Goal: Task Accomplishment & Management: Complete application form

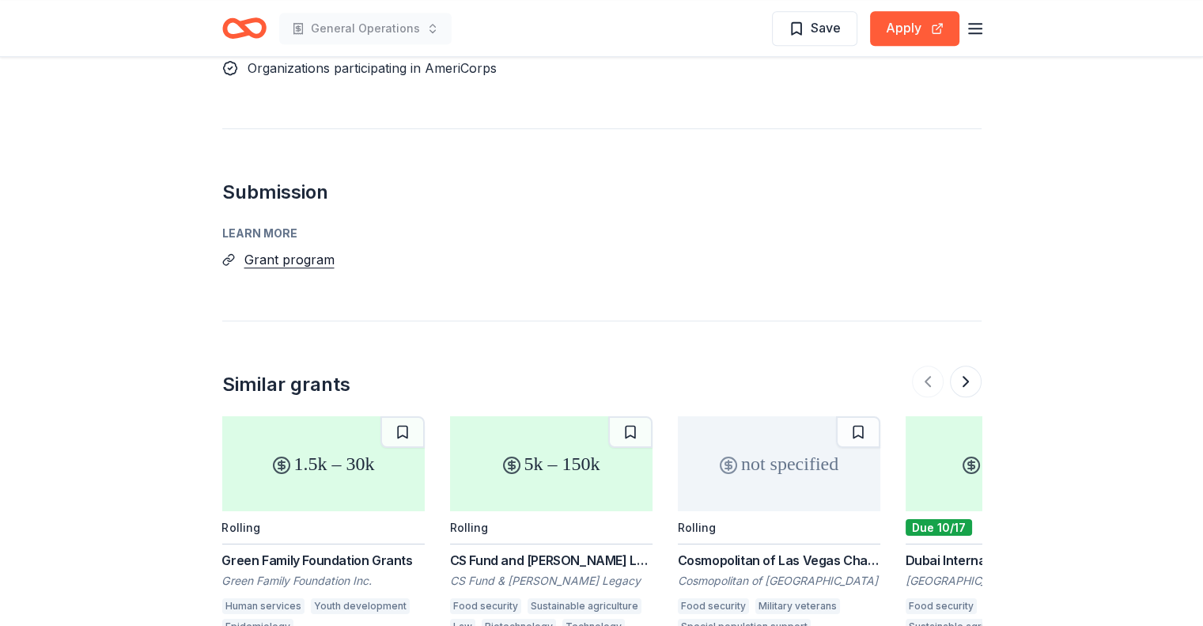
scroll to position [1345, 0]
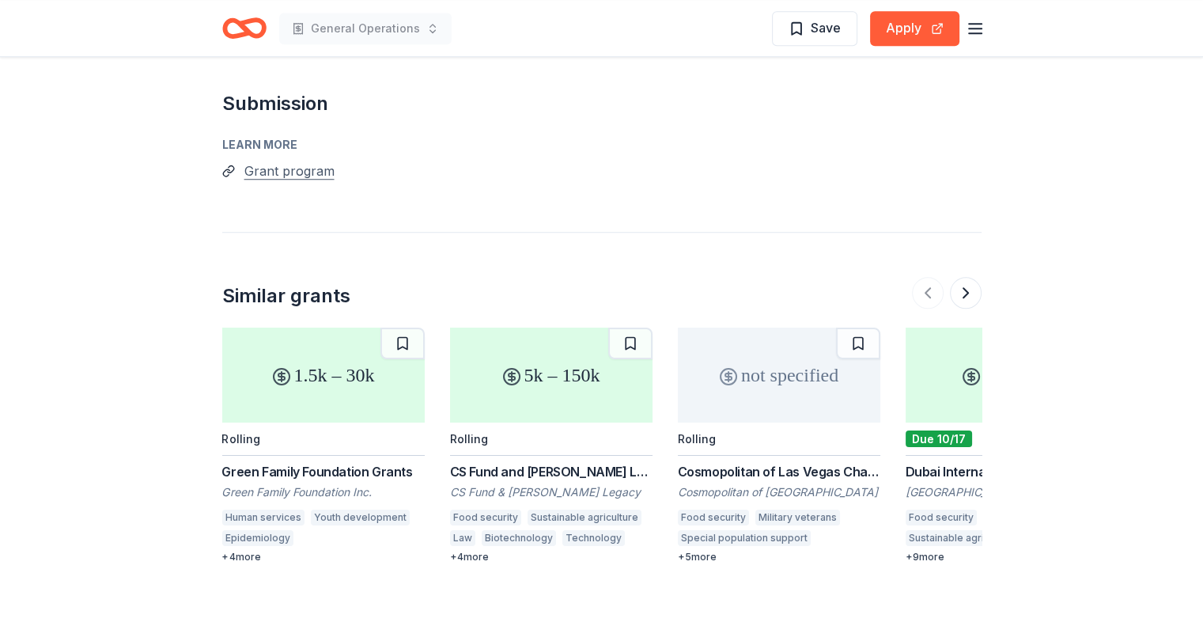
click at [297, 161] on button "Grant program" at bounding box center [289, 171] width 90 height 21
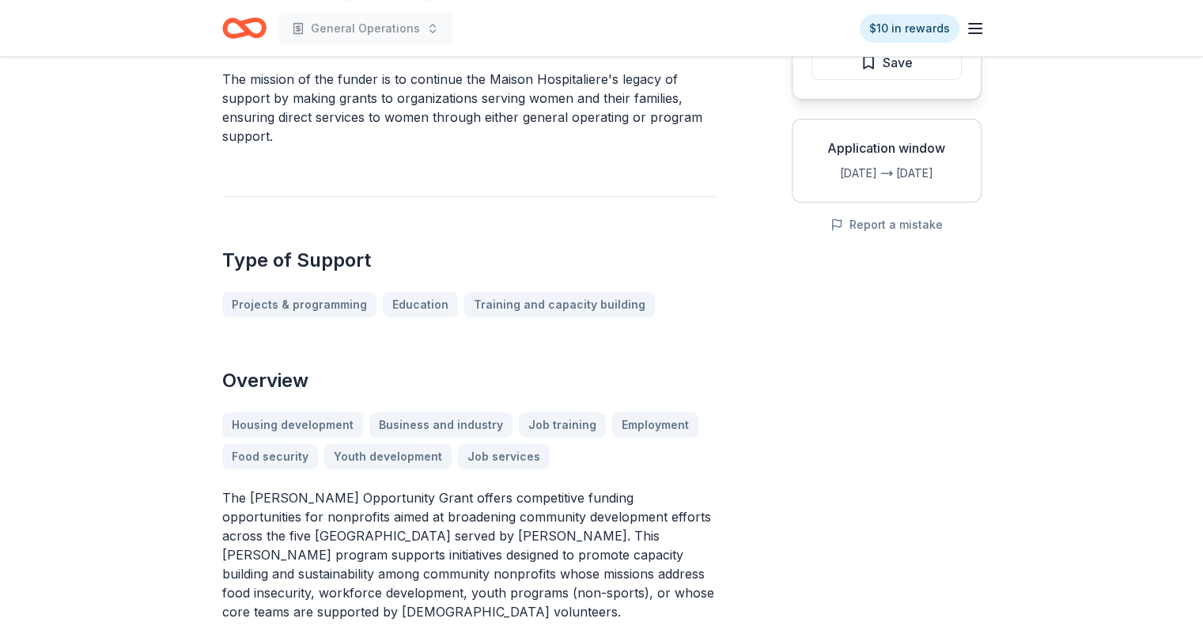
scroll to position [0, 0]
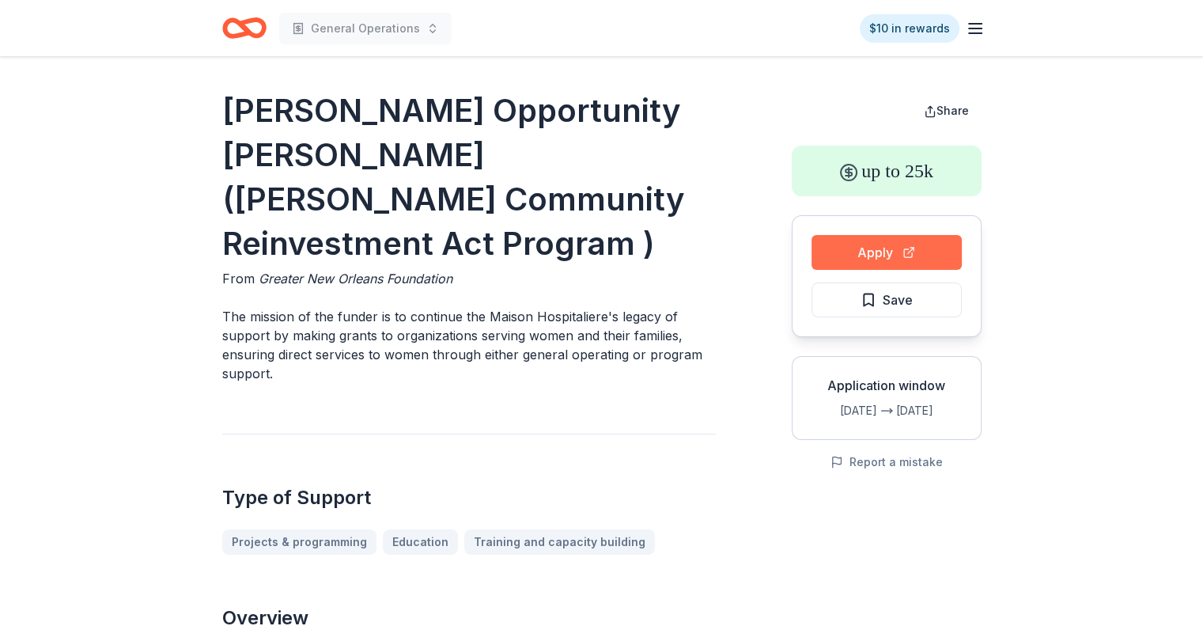
click at [857, 262] on button "Apply" at bounding box center [887, 252] width 150 height 35
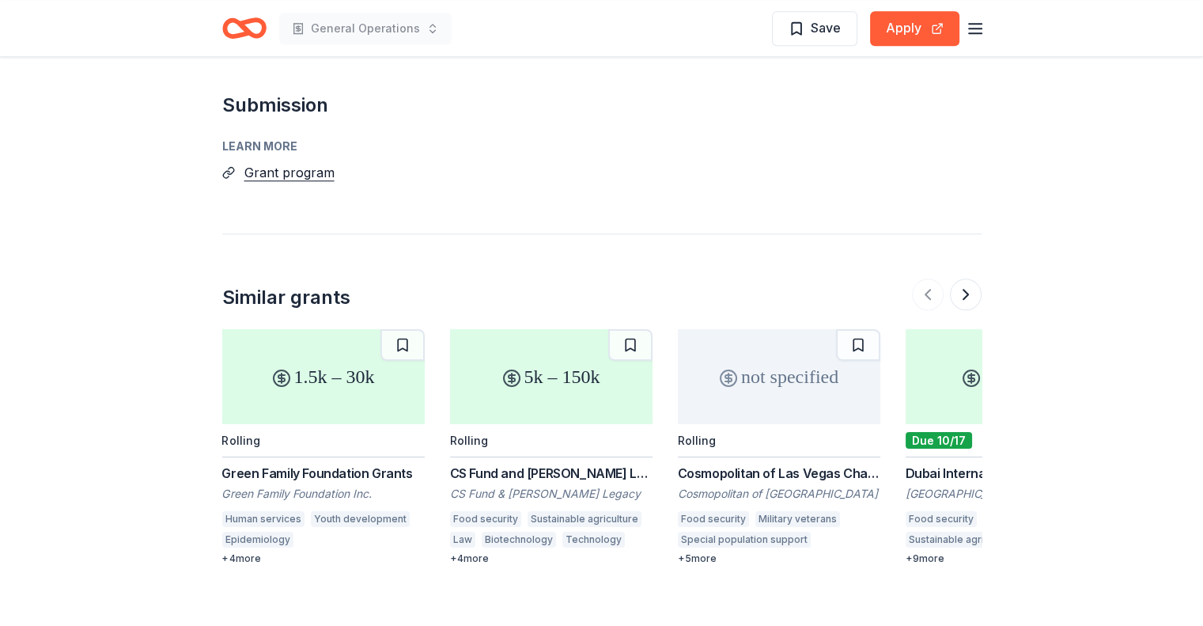
scroll to position [1345, 0]
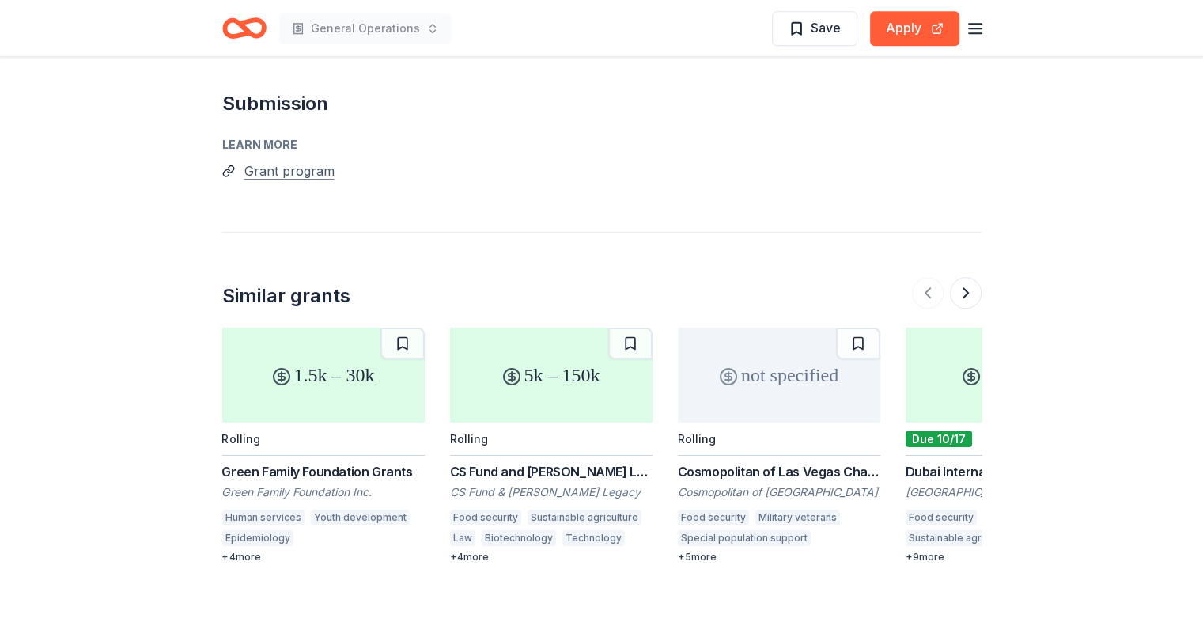
click at [307, 161] on button "Grant program" at bounding box center [289, 171] width 90 height 21
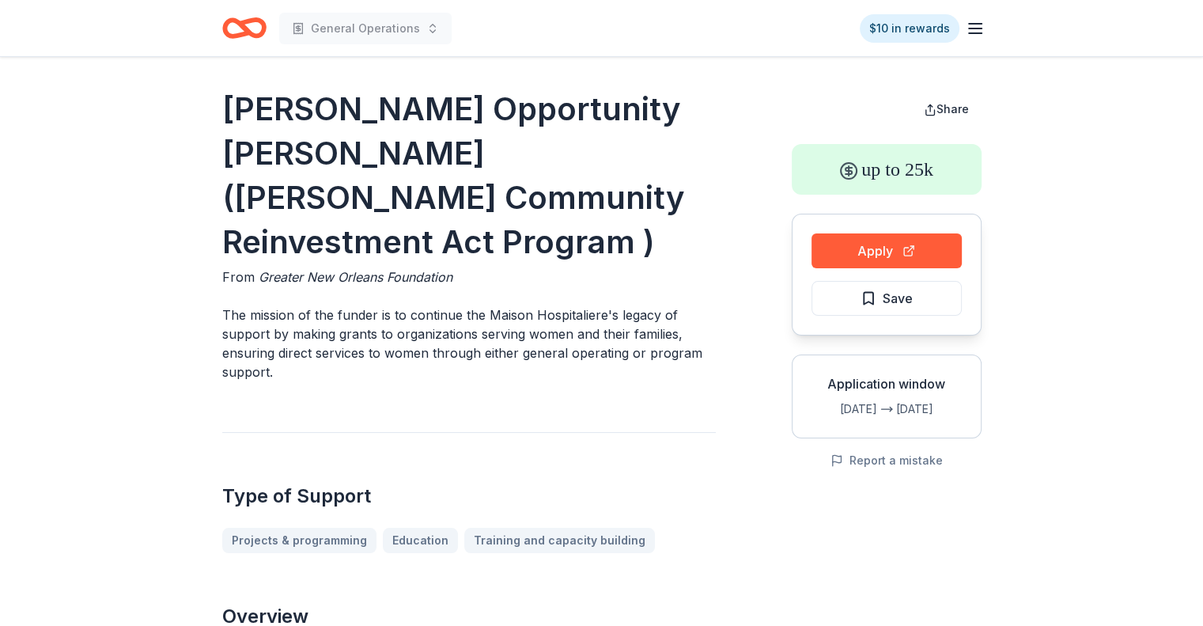
scroll to position [0, 0]
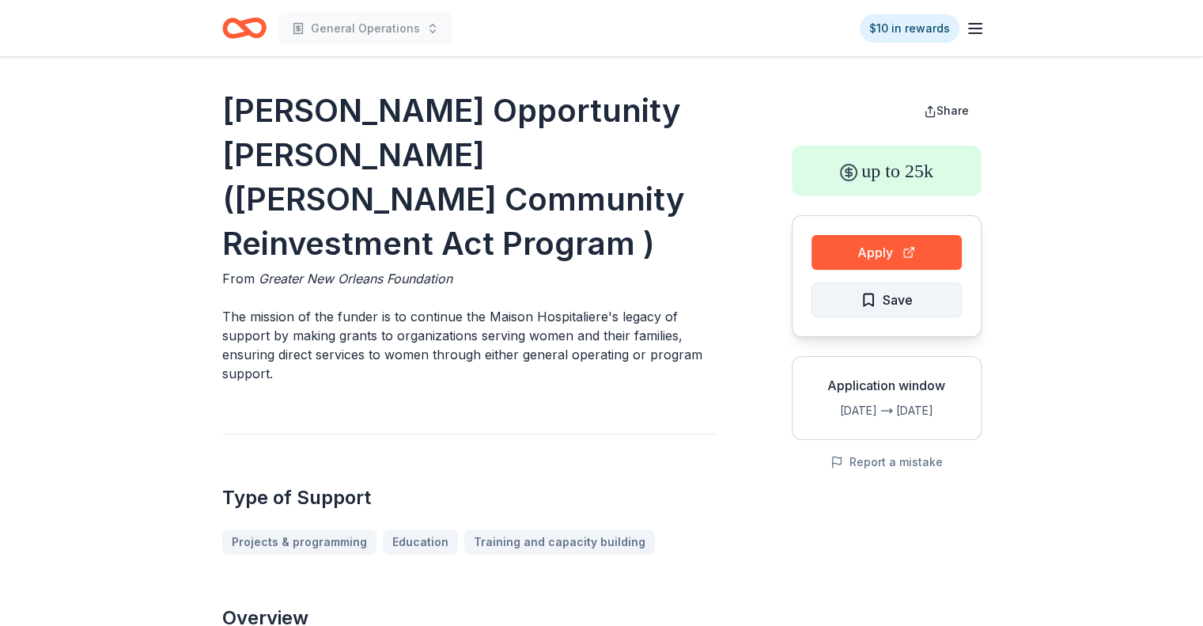
click at [902, 297] on span "Save" at bounding box center [898, 300] width 30 height 21
click at [975, 25] on icon "button" at bounding box center [975, 28] width 19 height 19
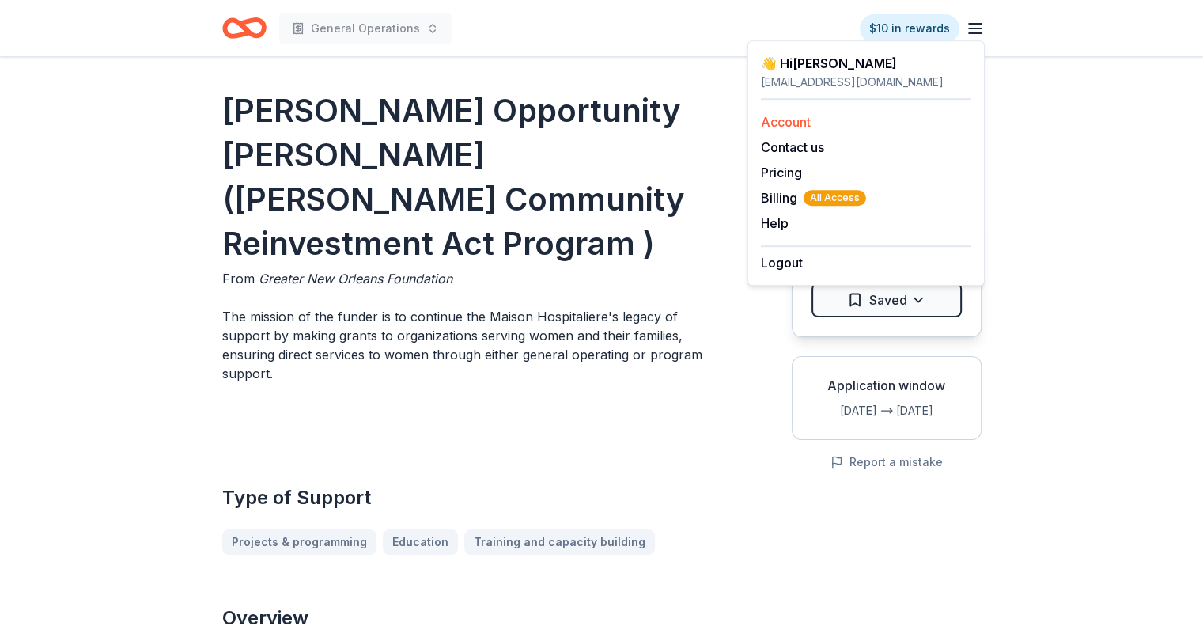
click at [788, 113] on div "Account" at bounding box center [866, 121] width 210 height 19
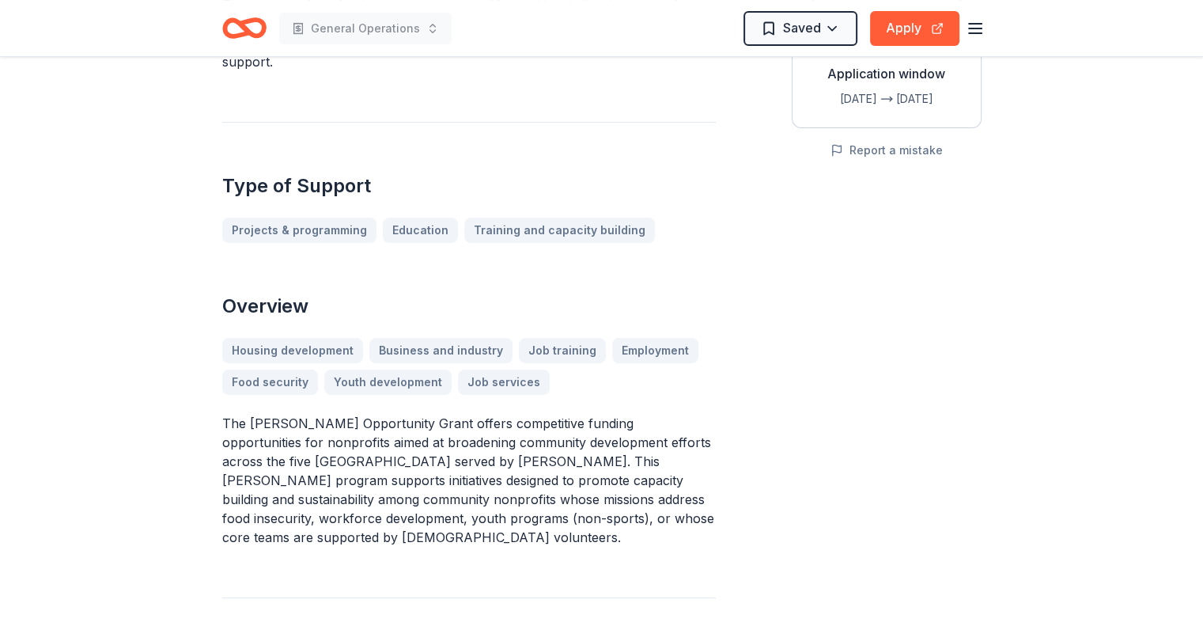
scroll to position [475, 0]
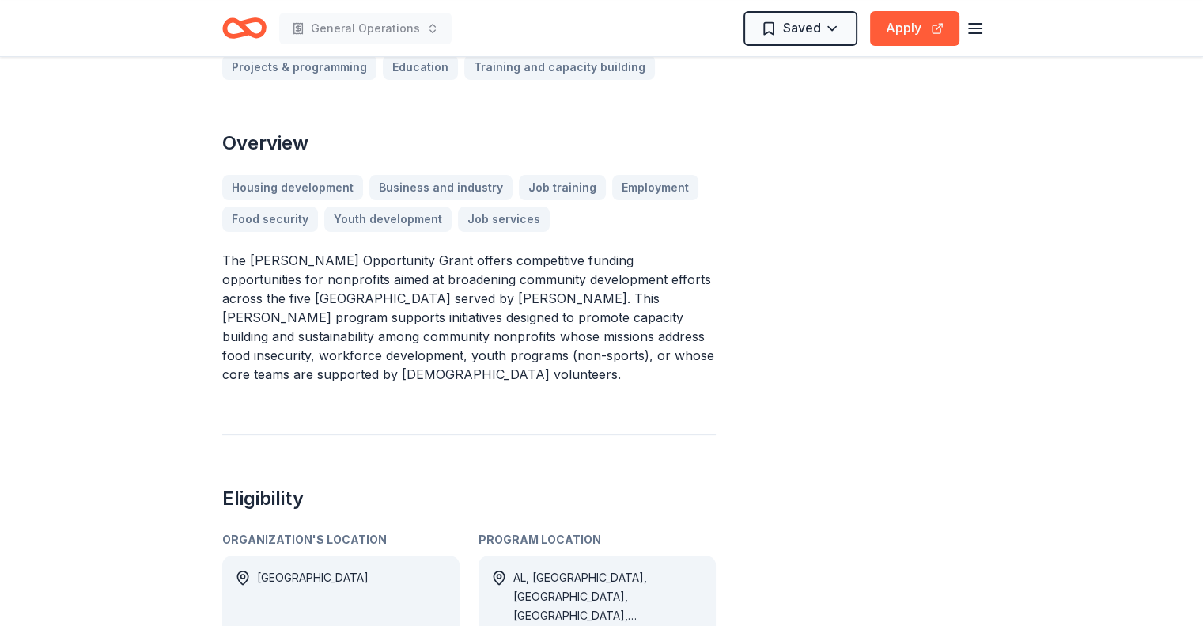
click at [259, 208] on div "Housing development Business and industry Job training Employment Food security…" at bounding box center [469, 203] width 494 height 57
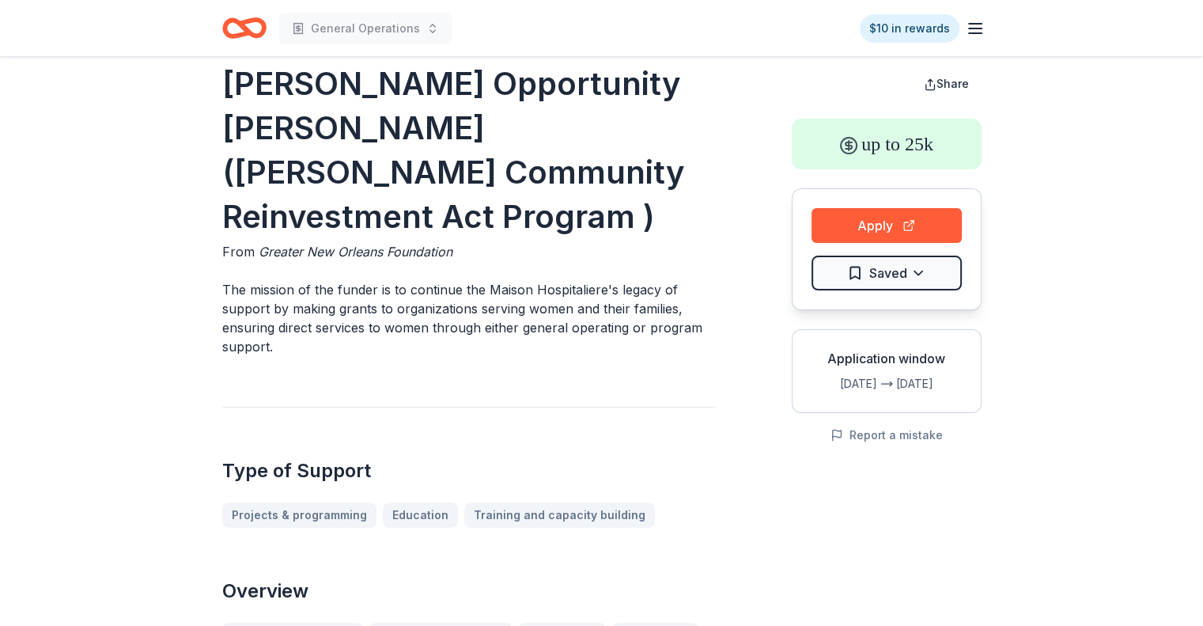
scroll to position [0, 0]
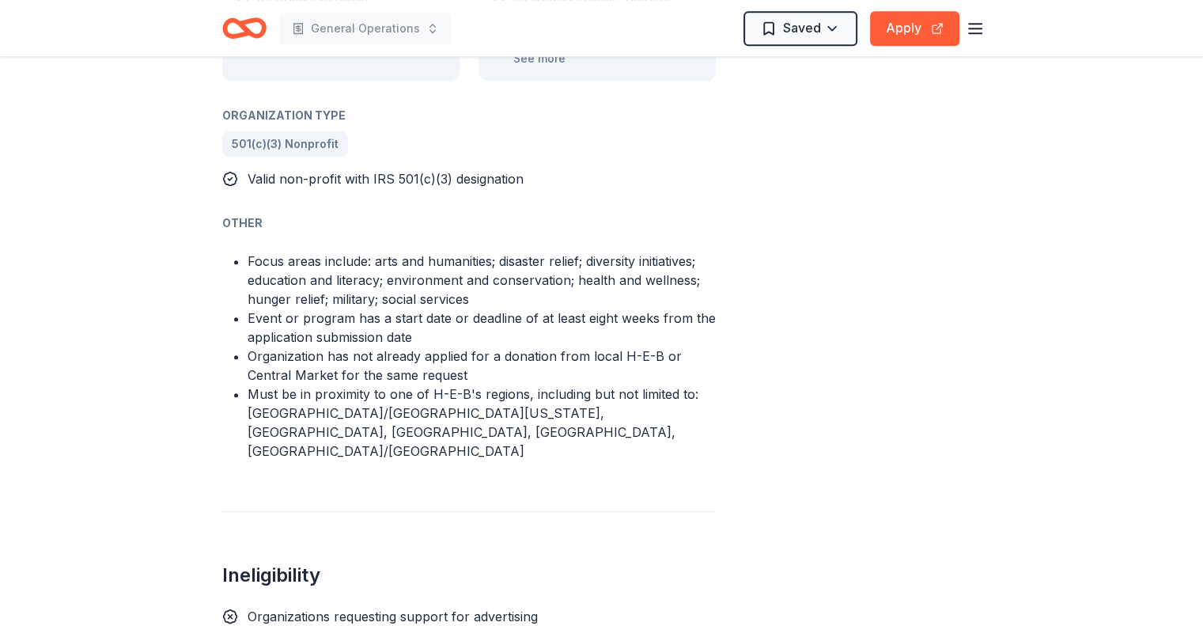
scroll to position [870, 0]
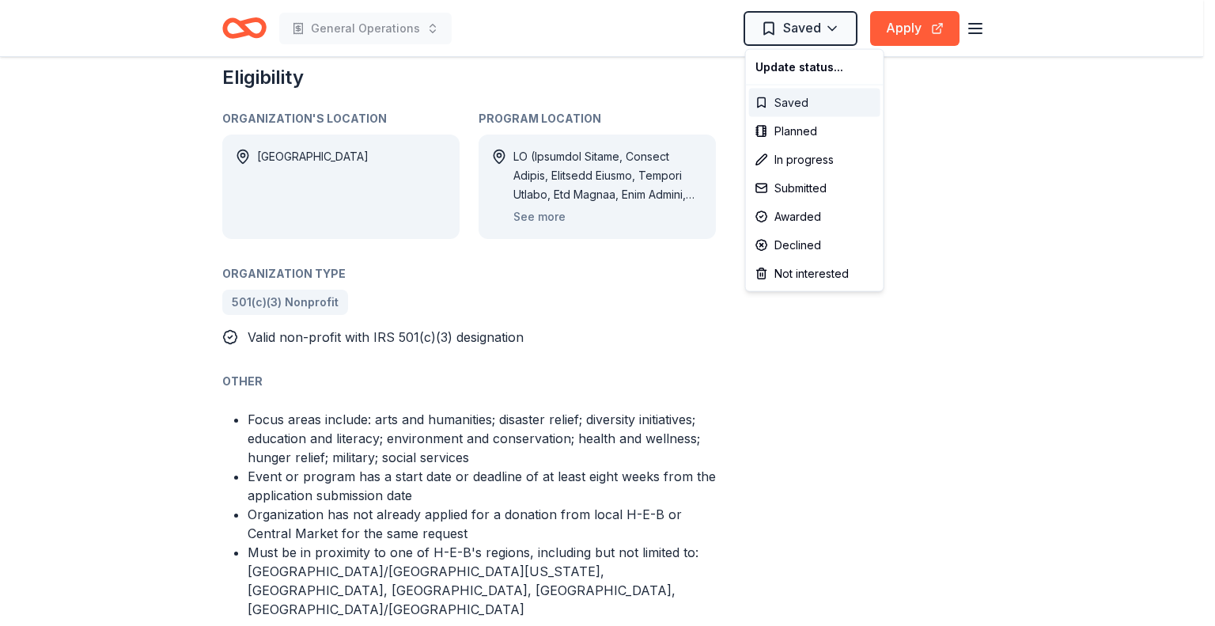
click at [767, 104] on div "Saved" at bounding box center [814, 103] width 131 height 28
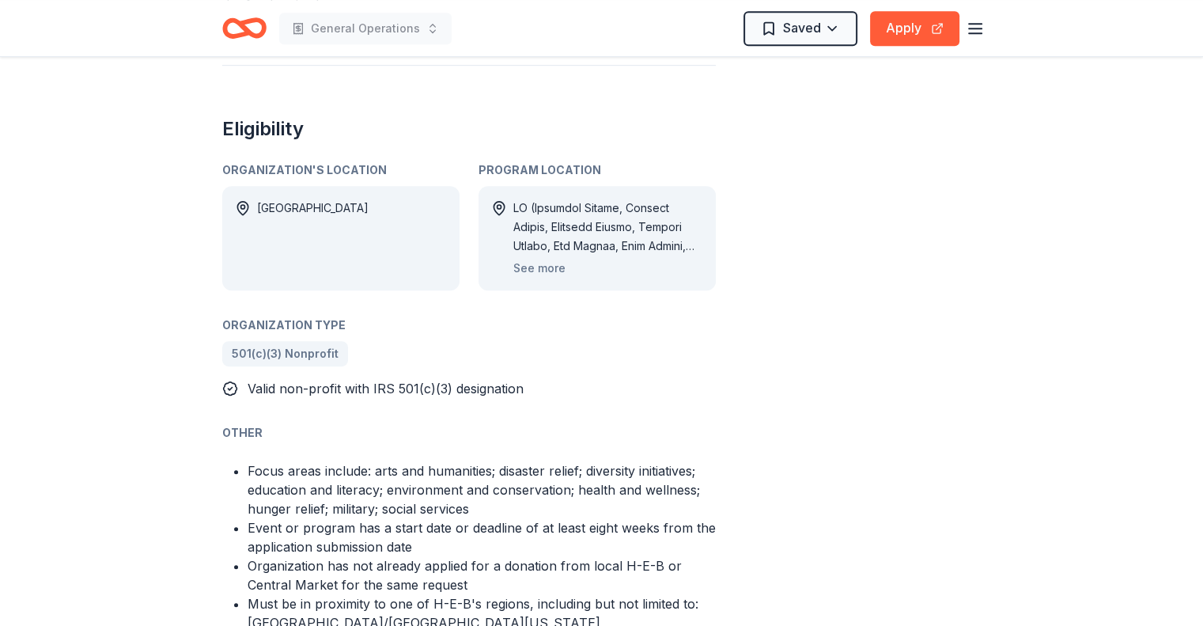
scroll to position [712, 0]
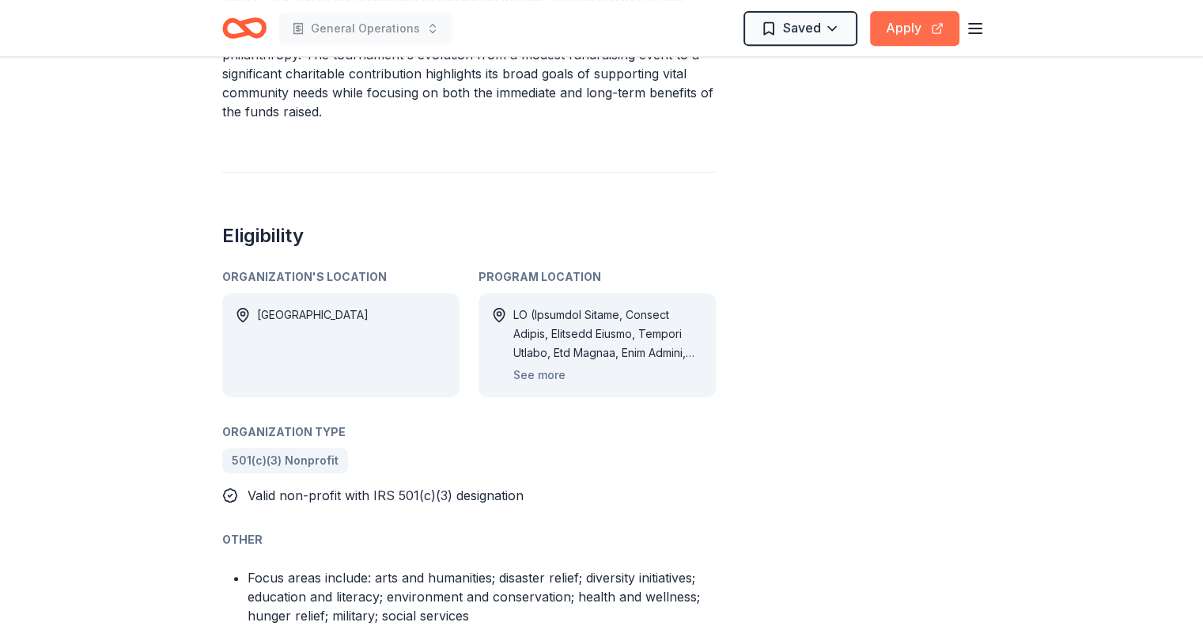
click at [895, 28] on button "Apply" at bounding box center [914, 28] width 89 height 35
